Goal: Task Accomplishment & Management: Use online tool/utility

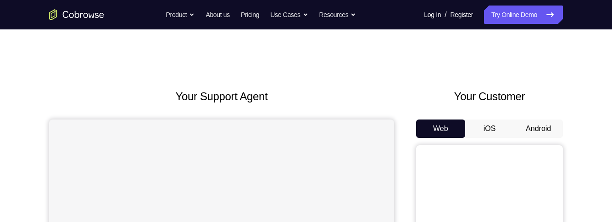
click at [554, 124] on button "Android" at bounding box center [538, 128] width 49 height 18
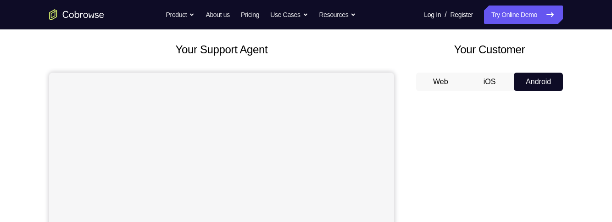
scroll to position [48, 0]
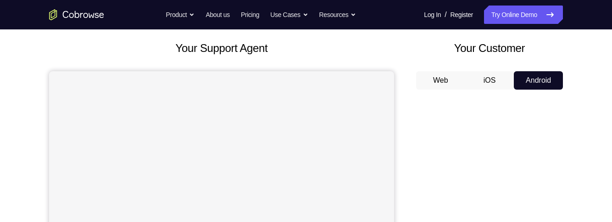
click at [494, 79] on button "iOS" at bounding box center [490, 80] width 49 height 18
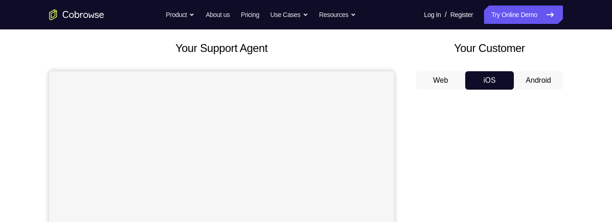
click at [434, 77] on button "Web" at bounding box center [440, 80] width 49 height 18
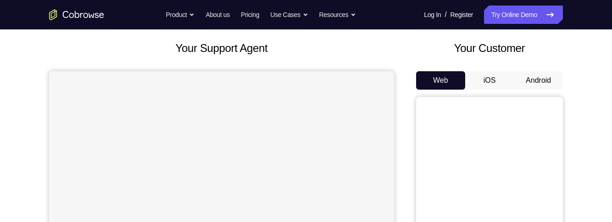
click at [530, 80] on button "Android" at bounding box center [538, 80] width 49 height 18
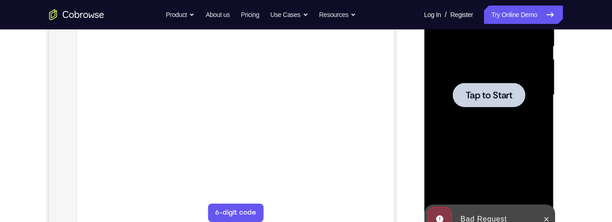
scroll to position [0, 0]
click at [545, 219] on icon at bounding box center [546, 218] width 7 height 7
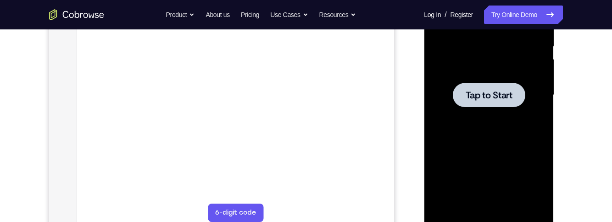
click at [482, 92] on span "Tap to Start" at bounding box center [489, 94] width 47 height 9
click at [482, 92] on div at bounding box center [489, 94] width 116 height 257
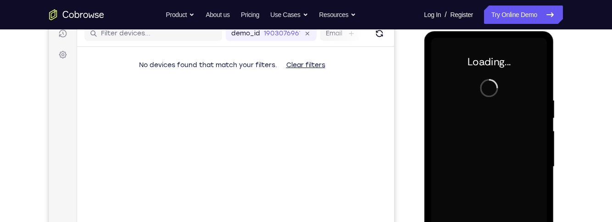
scroll to position [120, 0]
click at [578, 189] on div "Your Support Agent Your Customer Web iOS Android Next Steps We’d be happy to gi…" at bounding box center [306, 213] width 588 height 606
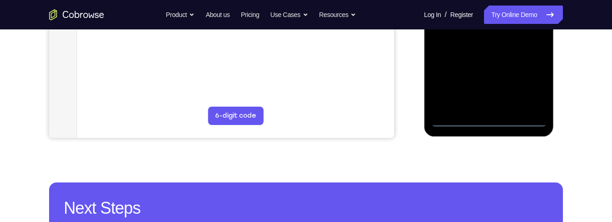
scroll to position [290, 0]
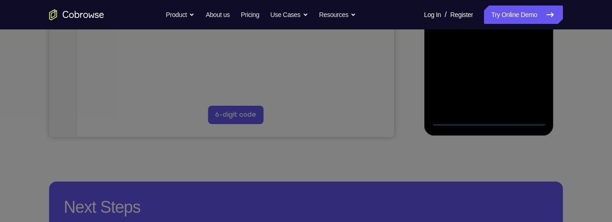
click at [553, 121] on icon at bounding box center [306, 54] width 612 height 335
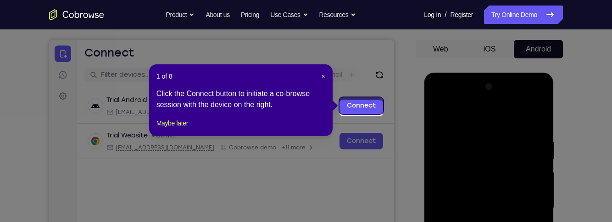
scroll to position [77, 0]
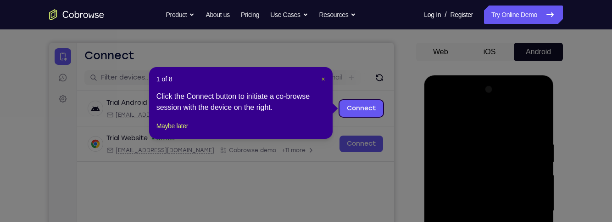
click at [324, 78] on span "×" at bounding box center [324, 78] width 4 height 7
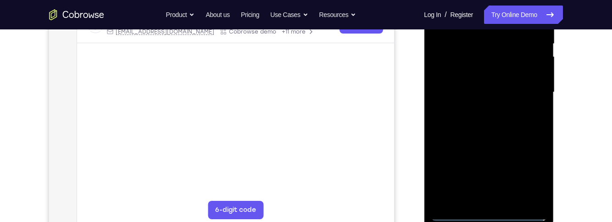
scroll to position [197, 0]
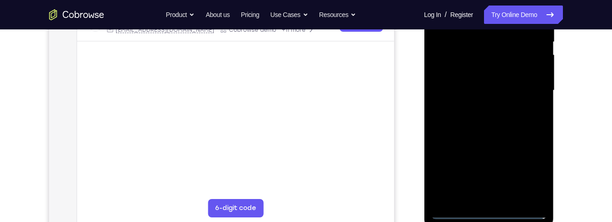
click at [532, 171] on div at bounding box center [489, 90] width 116 height 257
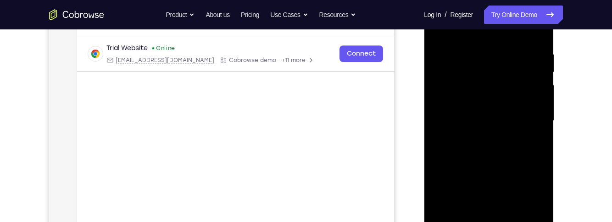
scroll to position [165, 0]
click at [532, 197] on div at bounding box center [489, 122] width 116 height 257
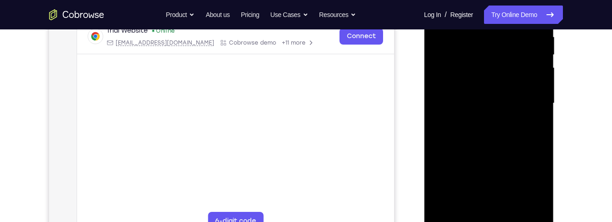
click at [533, 178] on div at bounding box center [489, 103] width 116 height 257
click at [530, 189] on div at bounding box center [489, 103] width 116 height 257
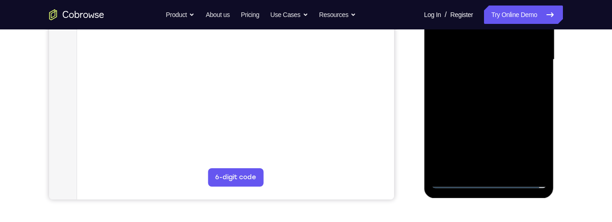
scroll to position [227, 0]
click at [530, 148] on div at bounding box center [489, 60] width 116 height 257
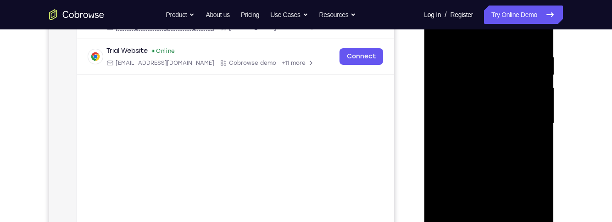
click at [500, 34] on div at bounding box center [489, 123] width 116 height 257
click at [475, 36] on div at bounding box center [489, 123] width 116 height 257
click at [526, 120] on div at bounding box center [489, 123] width 116 height 257
click at [479, 142] on div at bounding box center [489, 123] width 116 height 257
click at [480, 140] on div at bounding box center [489, 123] width 116 height 257
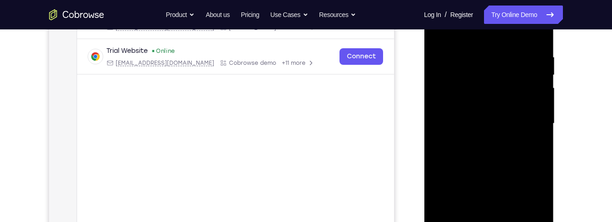
click at [480, 140] on div at bounding box center [489, 123] width 116 height 257
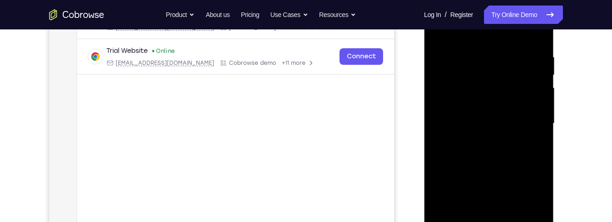
click at [480, 140] on div at bounding box center [489, 123] width 116 height 257
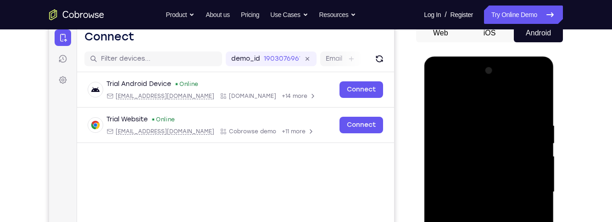
scroll to position [91, 0]
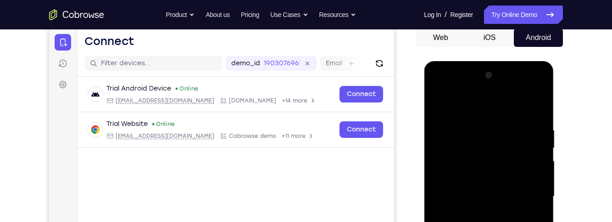
click at [438, 106] on div at bounding box center [489, 196] width 116 height 257
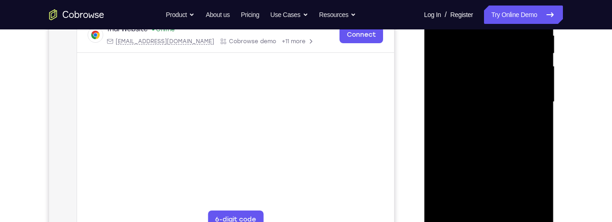
scroll to position [186, 0]
click at [472, 94] on div at bounding box center [489, 100] width 116 height 257
click at [508, 94] on div at bounding box center [489, 100] width 116 height 257
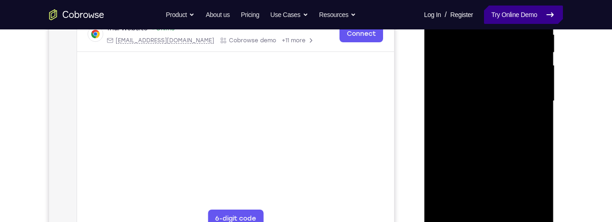
click at [523, 15] on link "Try Online Demo" at bounding box center [523, 15] width 79 height 18
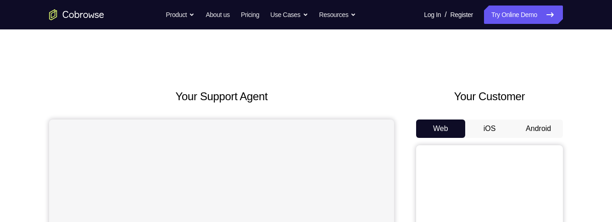
click at [529, 132] on button "Android" at bounding box center [538, 128] width 49 height 18
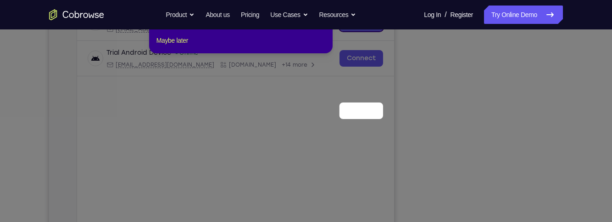
scroll to position [74, 0]
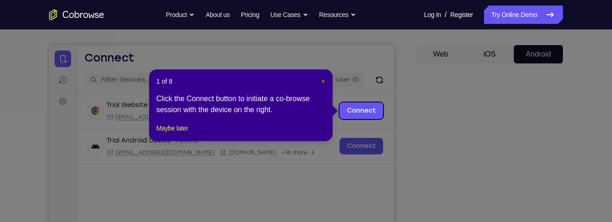
click at [323, 82] on span "×" at bounding box center [324, 81] width 4 height 7
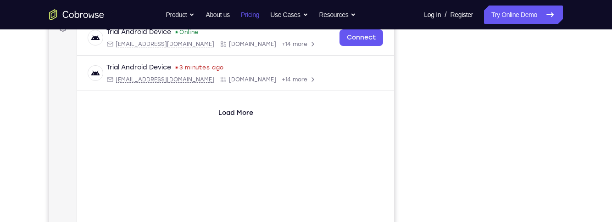
scroll to position [0, 0]
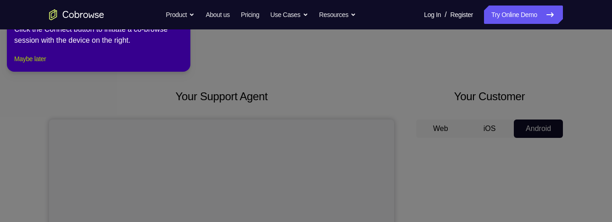
click at [37, 64] on button "Maybe later" at bounding box center [30, 58] width 32 height 11
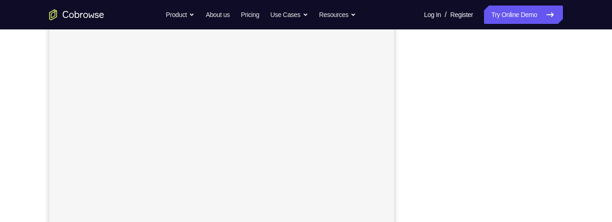
click at [415, 113] on div "Your Support Agent Your Customer Web iOS Android" at bounding box center [306, 145] width 514 height 339
